Goal: Information Seeking & Learning: Learn about a topic

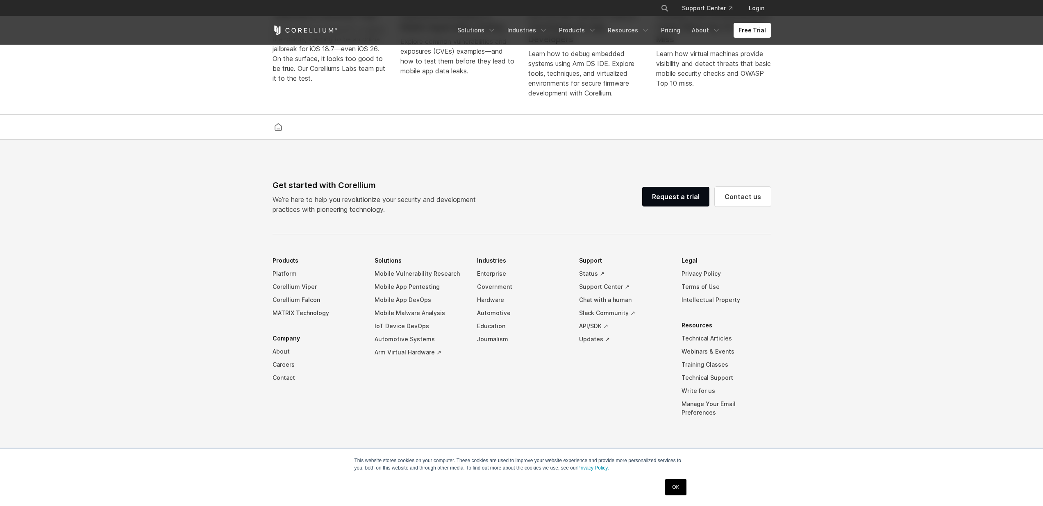
scroll to position [1718, 0]
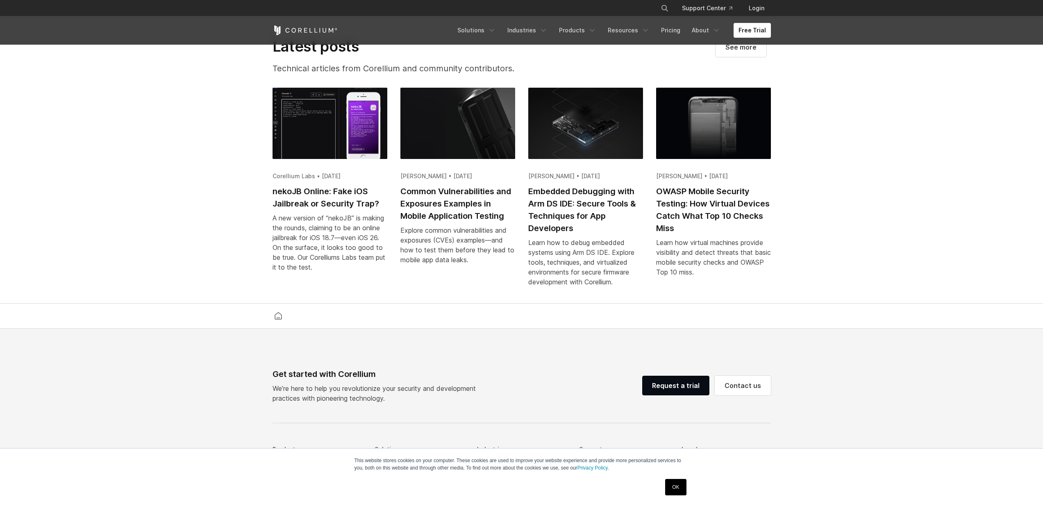
click at [340, 144] on img at bounding box center [329, 123] width 115 height 71
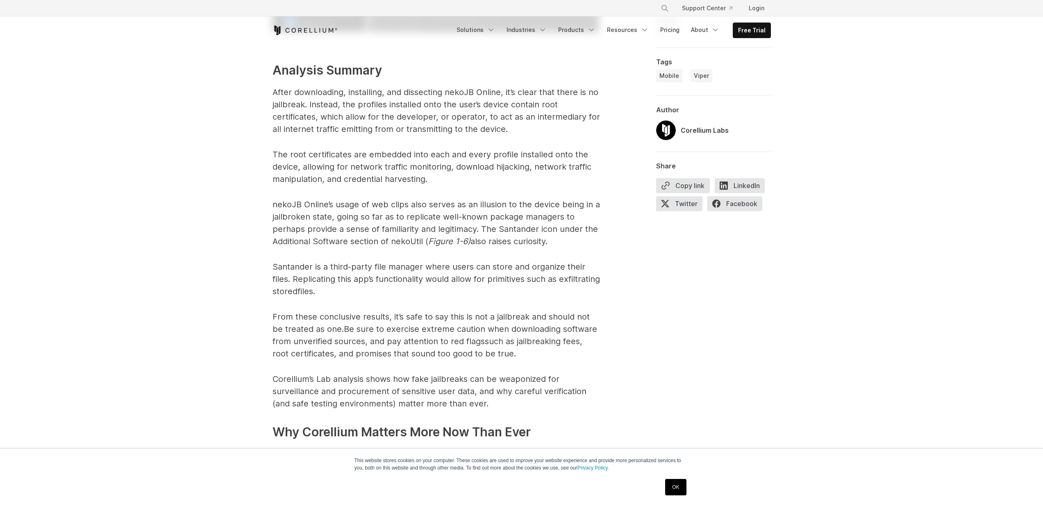
scroll to position [3784, 0]
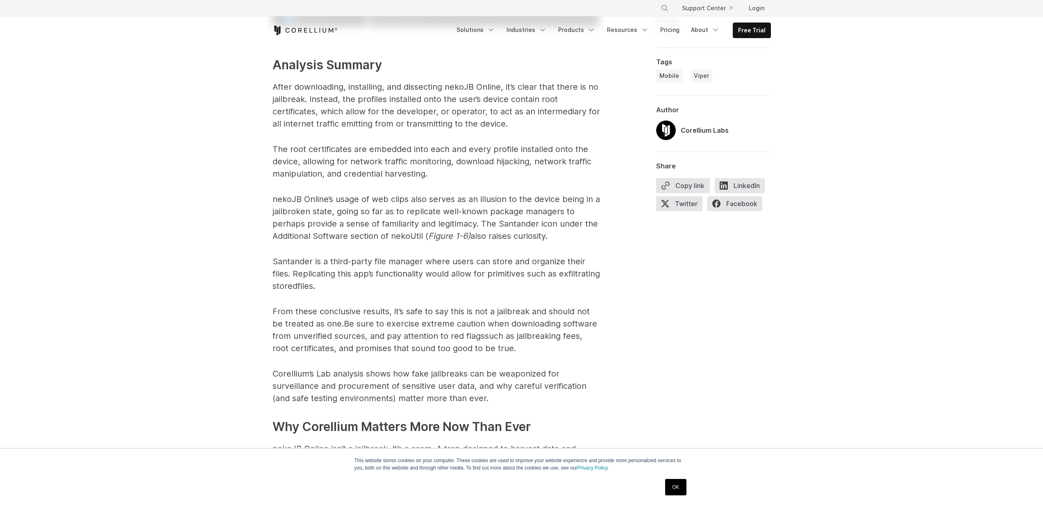
click at [494, 96] on span "After downloading, installing, and dissecting nekoJB Online, it’s clear that th…" at bounding box center [435, 99] width 326 height 34
click at [435, 122] on span "which allow for the developer, or operator, to act as an intermediary for all i…" at bounding box center [435, 118] width 327 height 22
click at [415, 122] on span "which allow for the developer, or operator, to act as an intermediary for all i…" at bounding box center [435, 118] width 327 height 22
click at [394, 161] on span "The root certificates are embedded into each and every profile installed onto t…" at bounding box center [431, 161] width 319 height 34
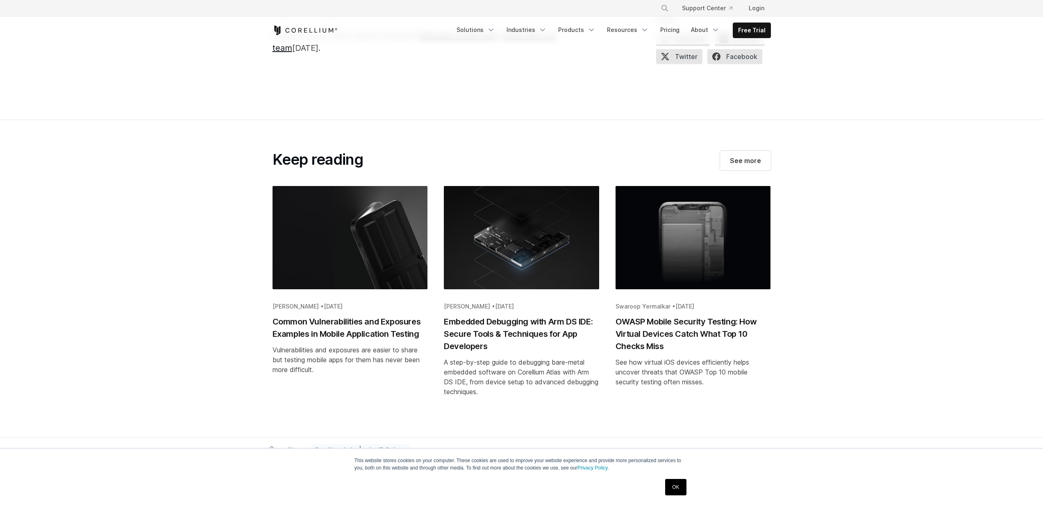
scroll to position [4290, 0]
